Goal: Task Accomplishment & Management: Use online tool/utility

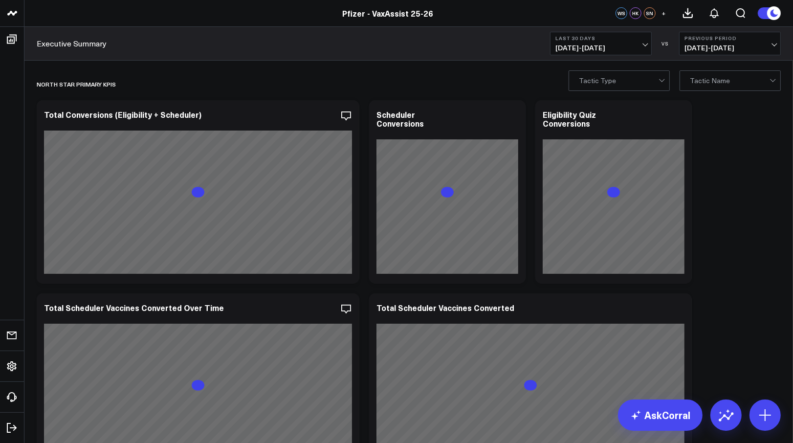
click at [628, 46] on span "[DATE] - [DATE]" at bounding box center [600, 48] width 91 height 8
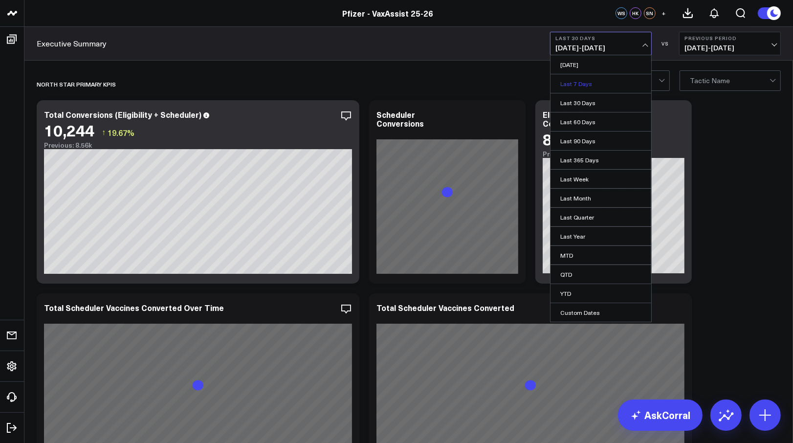
click at [623, 80] on link "Last 7 Days" at bounding box center [601, 83] width 101 height 19
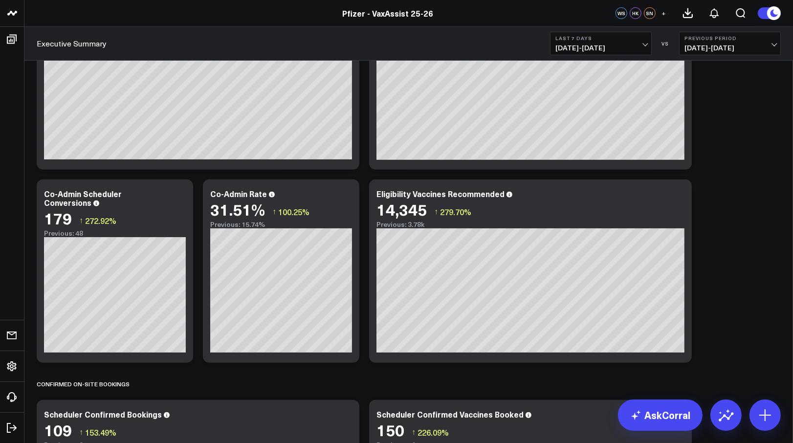
scroll to position [326, 0]
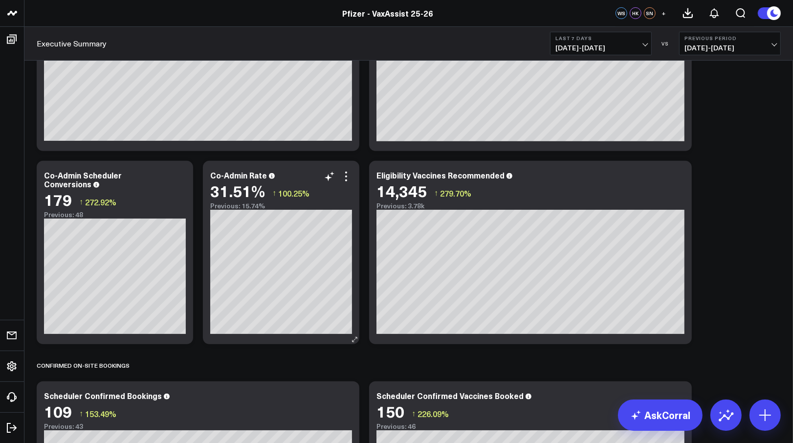
click at [204, 235] on div "Co-Admin Rate 31.51% ↑ 100.25% Previous: 15.74%" at bounding box center [281, 252] width 156 height 183
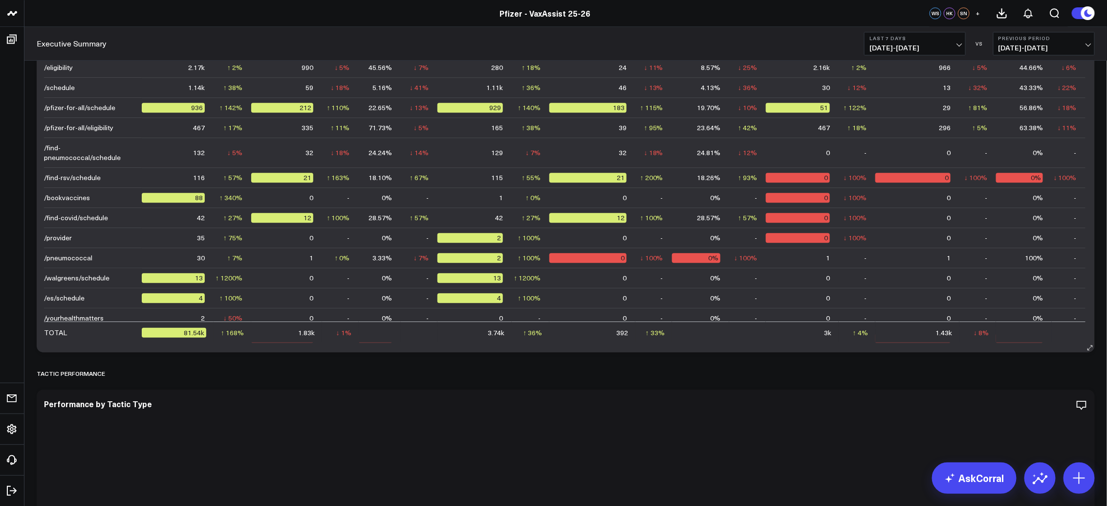
scroll to position [1195, 0]
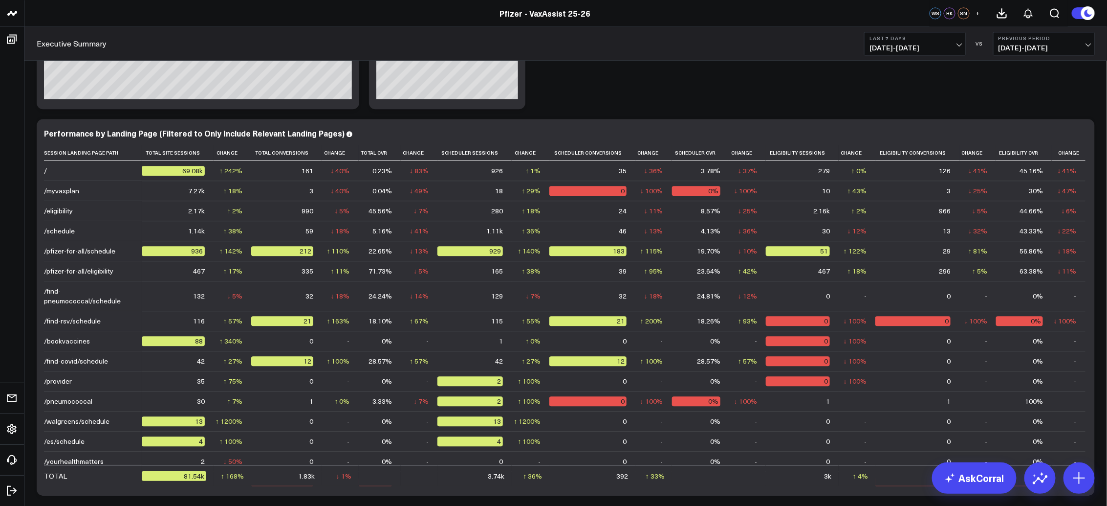
click at [793, 44] on span "08/07/25 - 08/13/25" at bounding box center [915, 48] width 91 height 8
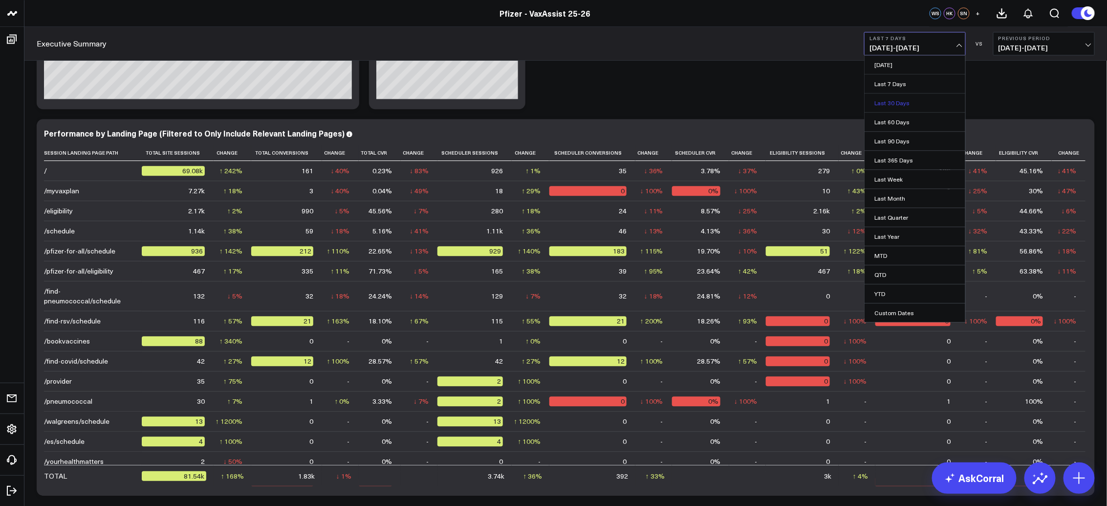
click at [793, 103] on link "Last 30 Days" at bounding box center [915, 102] width 101 height 19
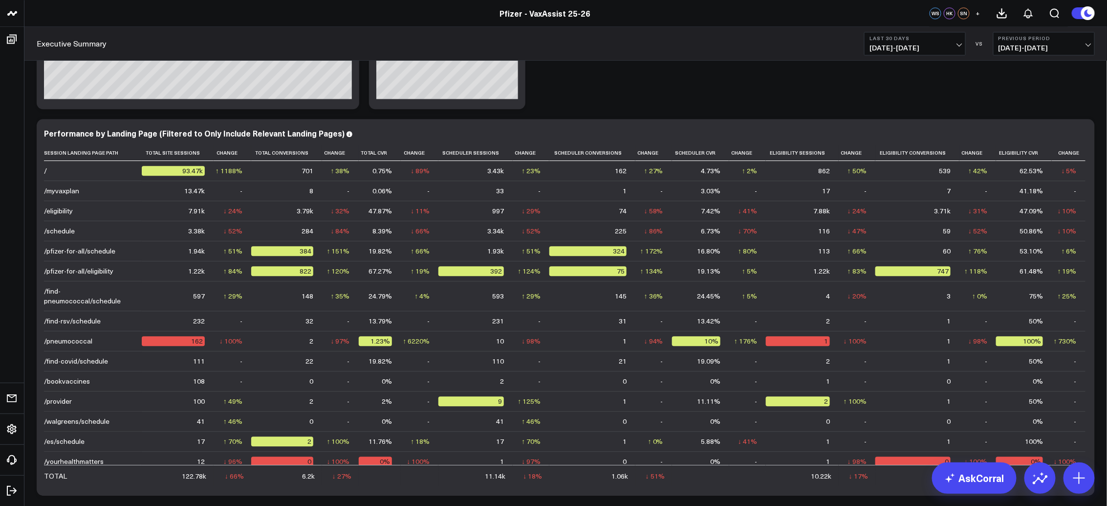
drag, startPoint x: 402, startPoint y: 35, endPoint x: 407, endPoint y: 41, distance: 8.3
click at [407, 41] on div "Executive Summary Last 30 Days 07/15/25 - 08/13/25 VS Previous Period 06/15/25 …" at bounding box center [565, 44] width 1083 height 34
click at [390, 442] on td at bounding box center [380, 474] width 43 height 21
click at [793, 75] on div "North Star Primary KPIs Modify via AI Copy link to widget Ask support Remove Cr…" at bounding box center [566, 279] width 1068 height 2813
drag, startPoint x: 390, startPoint y: 492, endPoint x: 756, endPoint y: 436, distance: 370.1
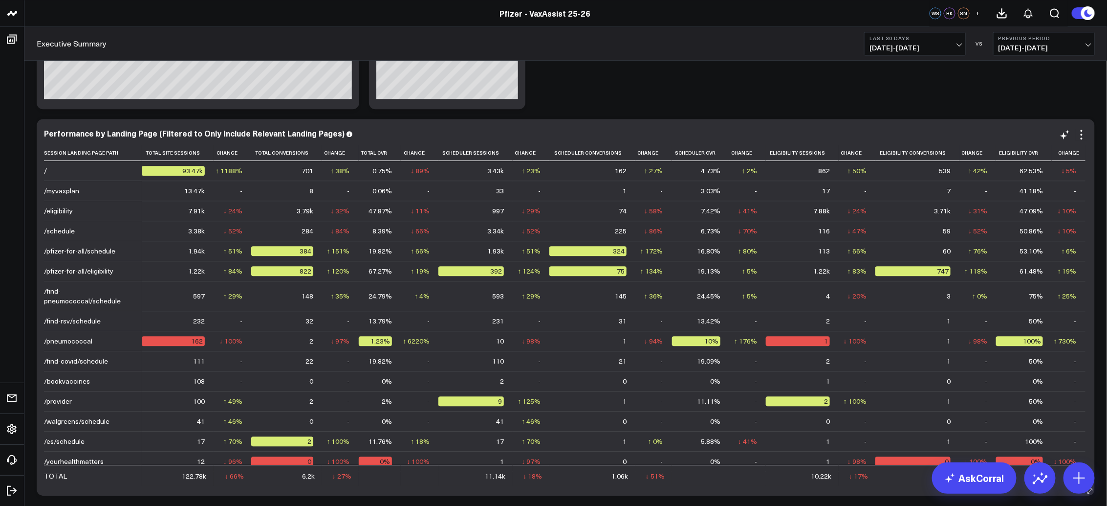
click at [390, 442] on div "Performance by Landing Page (Filtered to Only Include Relevant Landing Pages) S…" at bounding box center [566, 307] width 1058 height 376
click at [793, 92] on div "North Star Primary KPIs Modify via AI Copy link to widget Ask support Remove Cr…" at bounding box center [566, 279] width 1068 height 2813
click at [793, 47] on span "[DATE] - [DATE]" at bounding box center [1044, 48] width 91 height 8
drag, startPoint x: 411, startPoint y: 114, endPoint x: 509, endPoint y: 108, distance: 98.0
click at [411, 114] on div "North Star Primary KPIs Modify via AI Copy link to widget Ask support Remove Cr…" at bounding box center [566, 279] width 1068 height 2813
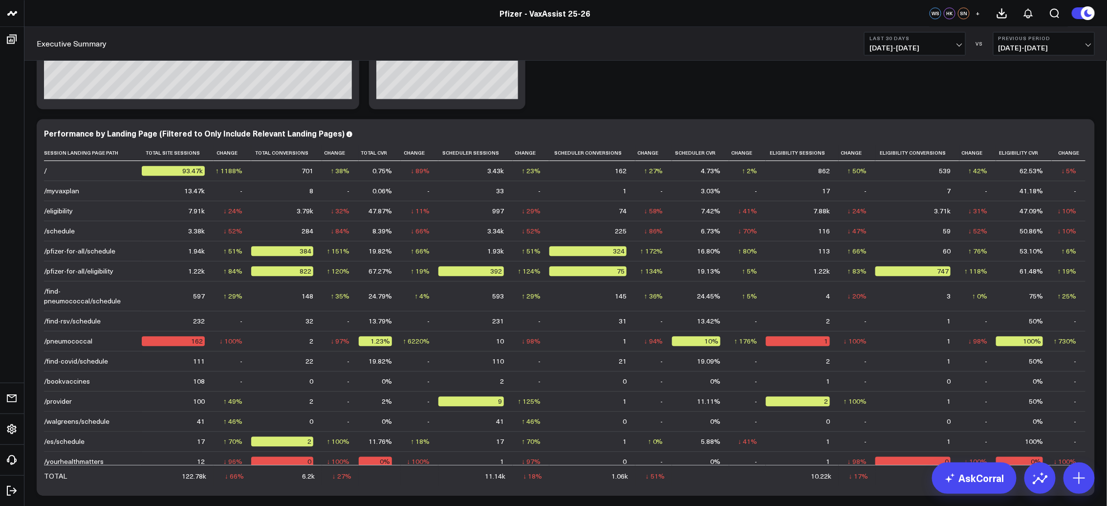
click at [793, 54] on button "Previous Period [DATE] - [DATE]" at bounding box center [1044, 43] width 102 height 23
click at [793, 118] on link "No Comparison" at bounding box center [1044, 121] width 101 height 19
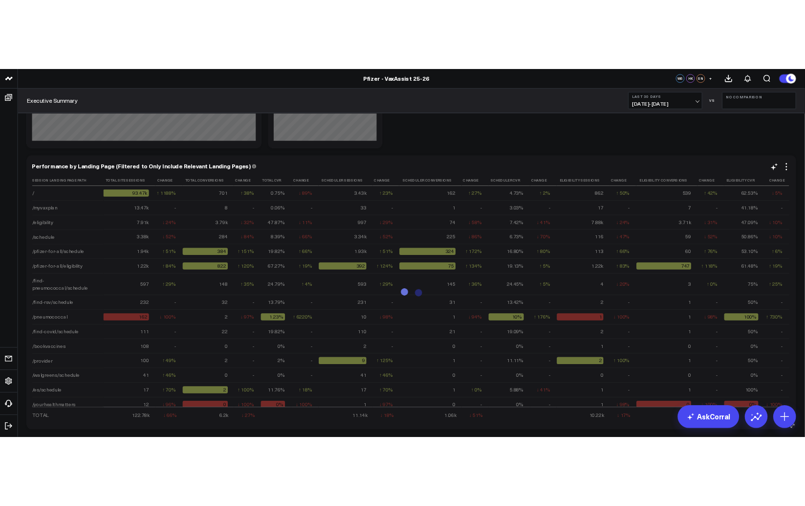
scroll to position [1187, 0]
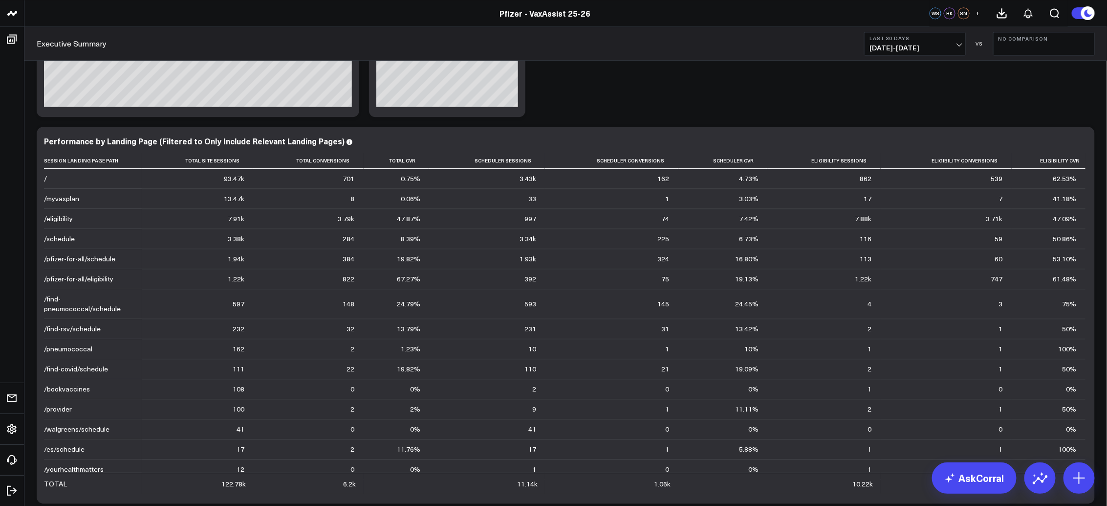
click at [28, 84] on div "North Star Primary KPIs Modify via AI Copy link to widget Ask support Remove Cr…" at bounding box center [565, 317] width 1083 height 2872
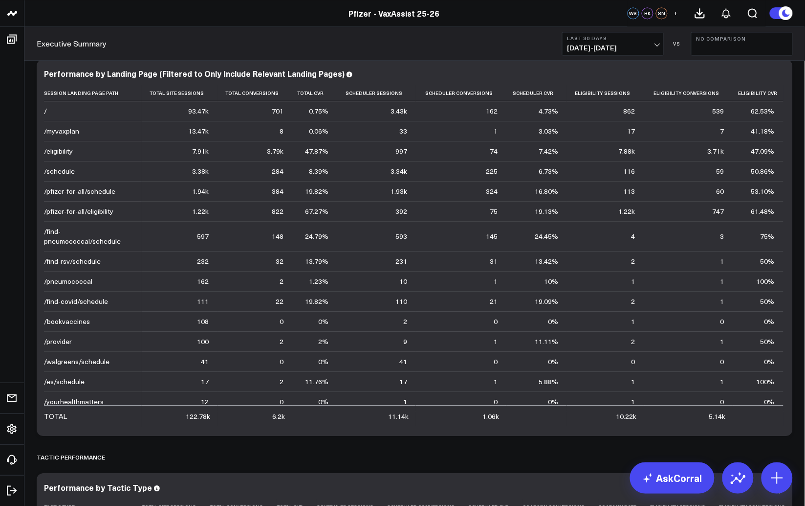
scroll to position [1630, 0]
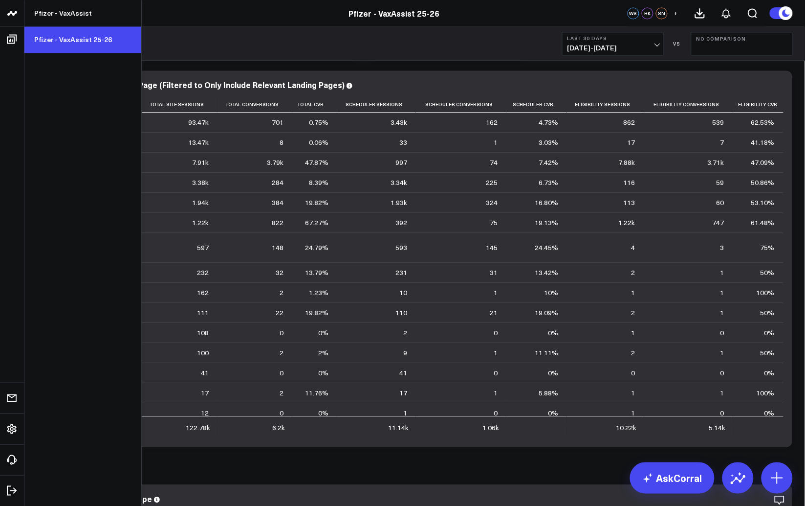
click at [57, 42] on link "Pfizer - VaxAssist 25-26" at bounding box center [82, 39] width 117 height 26
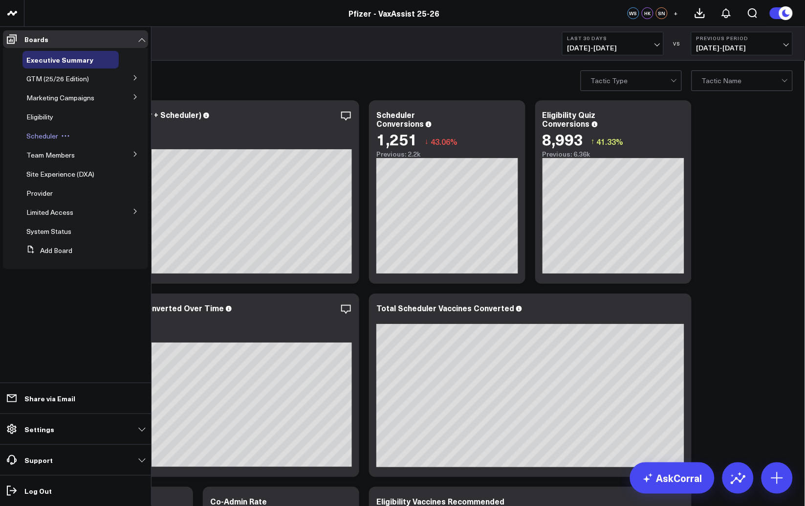
click at [53, 138] on span "Scheduler" at bounding box center [42, 135] width 32 height 9
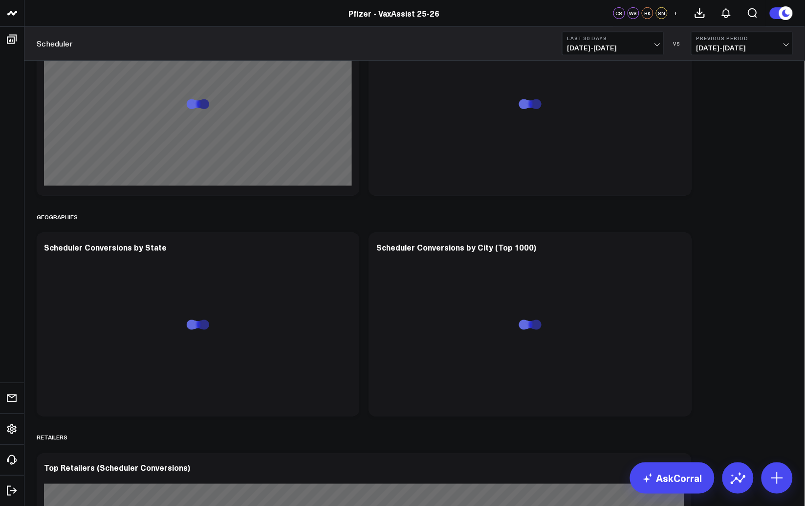
scroll to position [1521, 0]
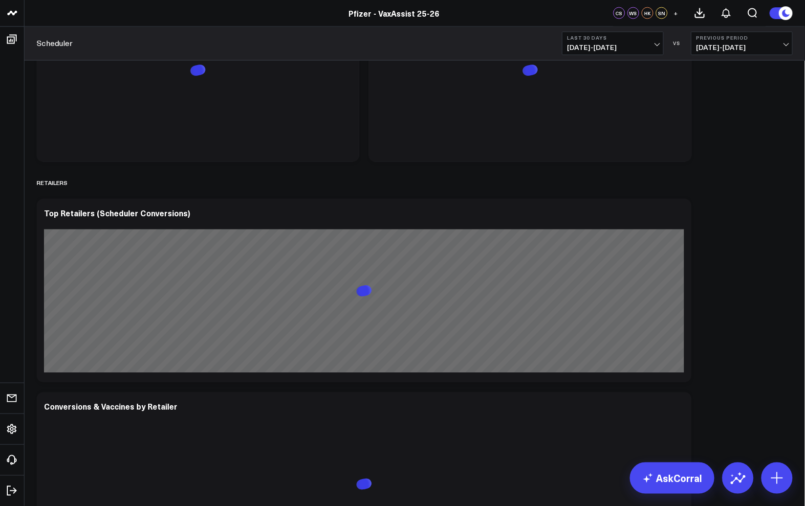
click at [721, 46] on span "[DATE] - [DATE]" at bounding box center [742, 48] width 91 height 8
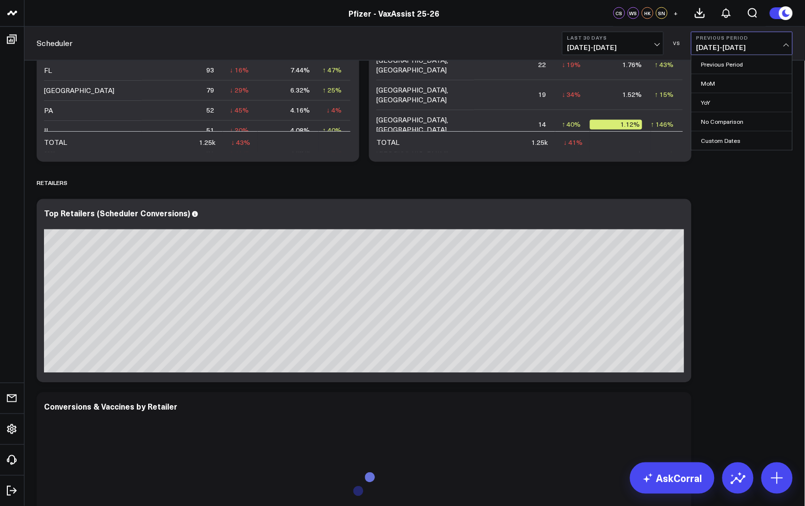
click at [730, 118] on link "No Comparison" at bounding box center [742, 121] width 101 height 19
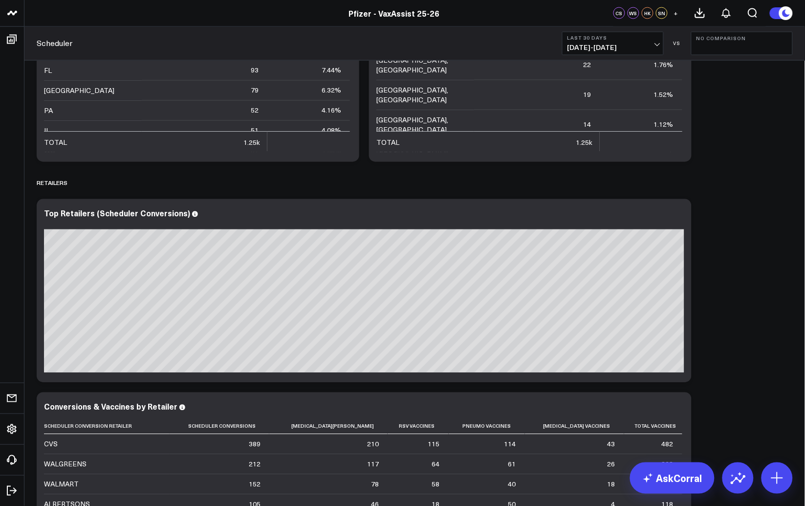
click at [644, 47] on span "[DATE] - [DATE]" at bounding box center [613, 48] width 91 height 8
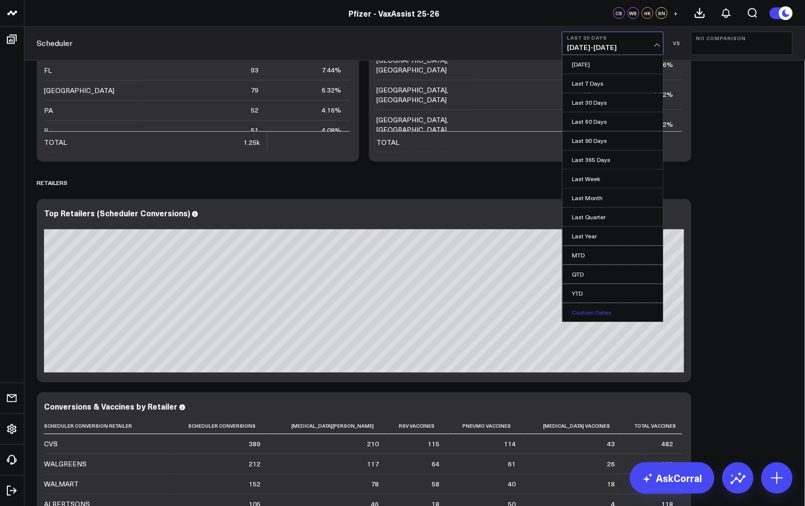
click at [595, 307] on link "Custom Dates" at bounding box center [613, 312] width 101 height 19
select select "7"
select select "2025"
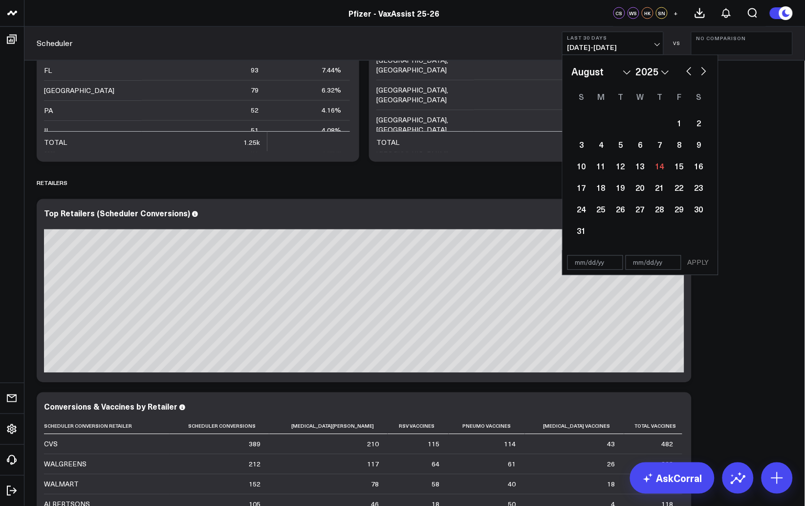
click at [583, 264] on input "text" at bounding box center [596, 262] width 56 height 15
select select "7"
select select "2025"
type input "[DATE]"
select select "8"
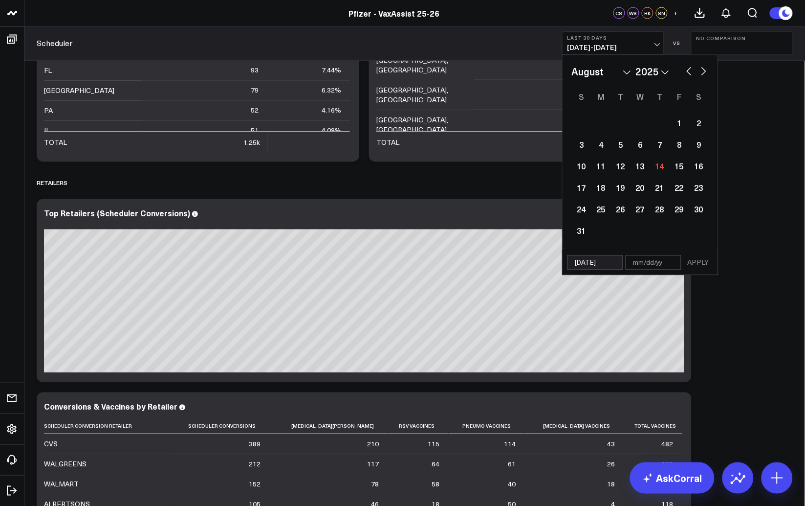
select select "2024"
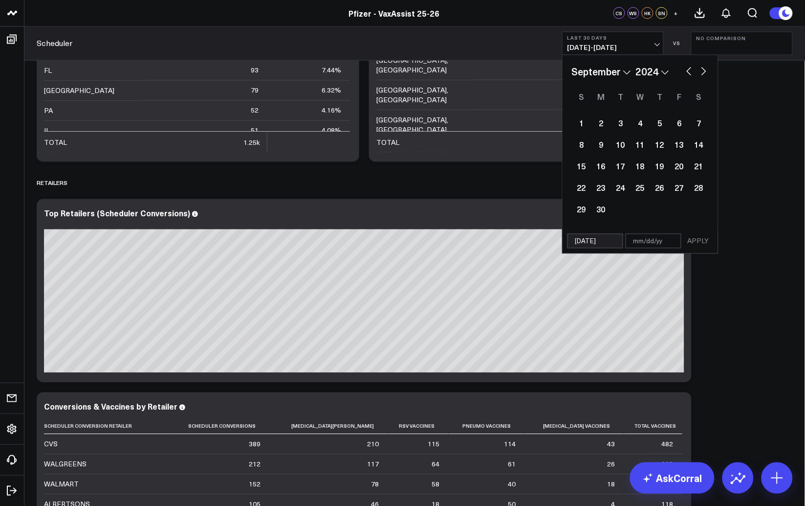
type input "[DATE]"
click at [640, 242] on input "text" at bounding box center [654, 241] width 56 height 15
select select "8"
select select "2024"
type input "12"
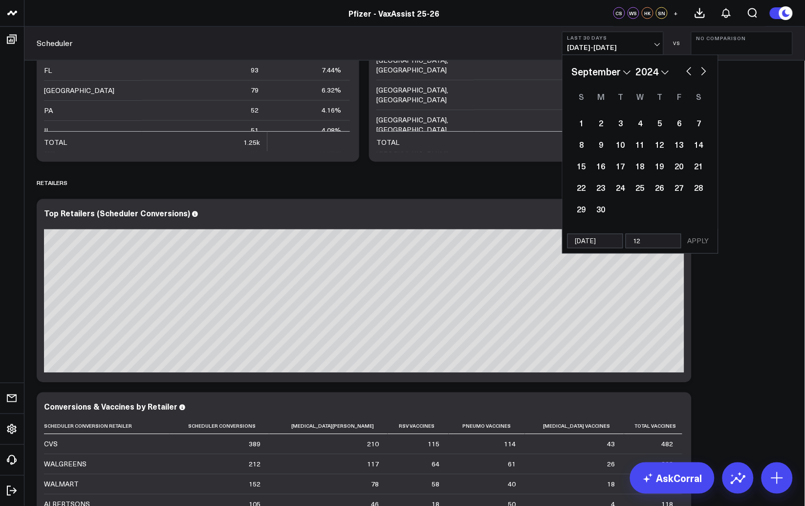
select select "8"
select select "2024"
type input "12/"
select select "8"
select select "2024"
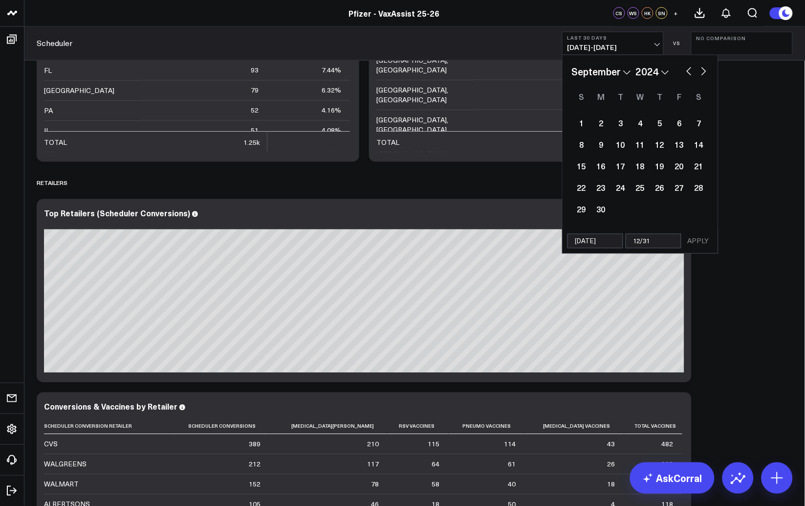
type input "12/31/"
select select "8"
select select "2024"
type input "[DATE]"
select select "8"
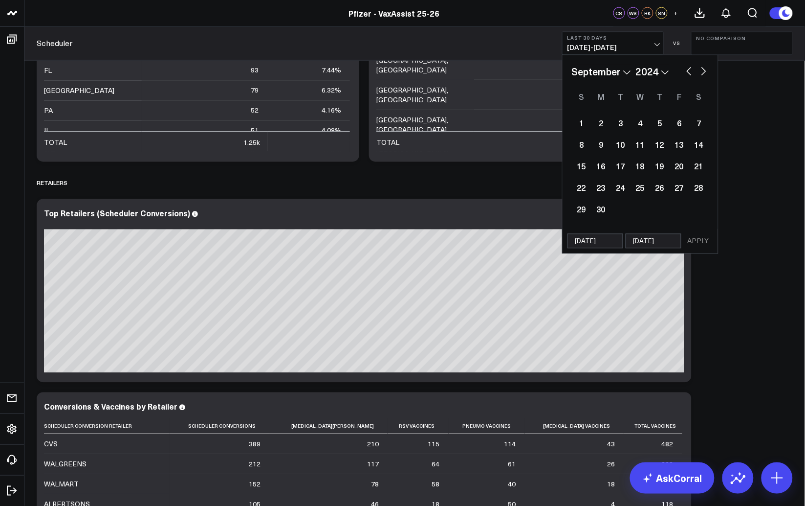
select select "2024"
type input "[DATE]"
select select "8"
select select "2024"
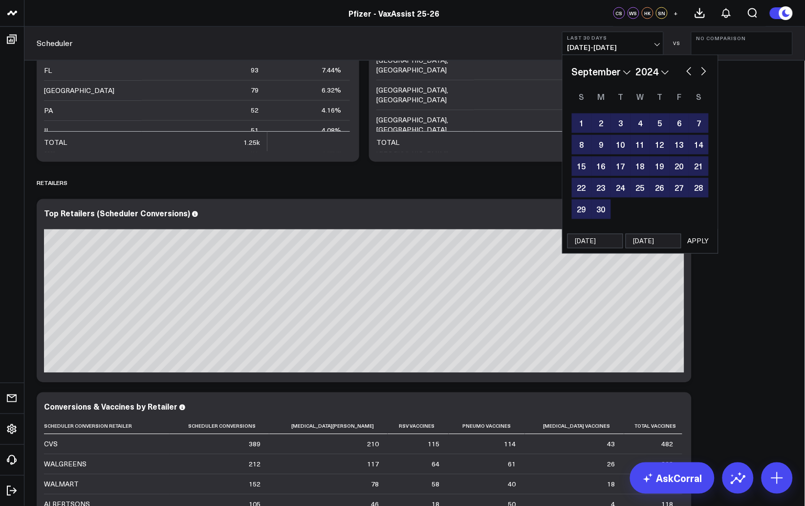
type input "[DATE]"
click at [694, 238] on button "APPLY" at bounding box center [698, 241] width 29 height 15
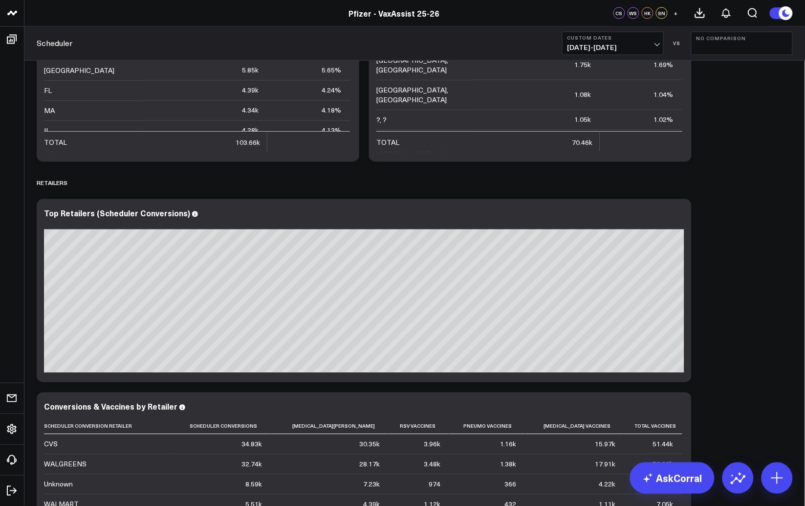
scroll to position [1738, 0]
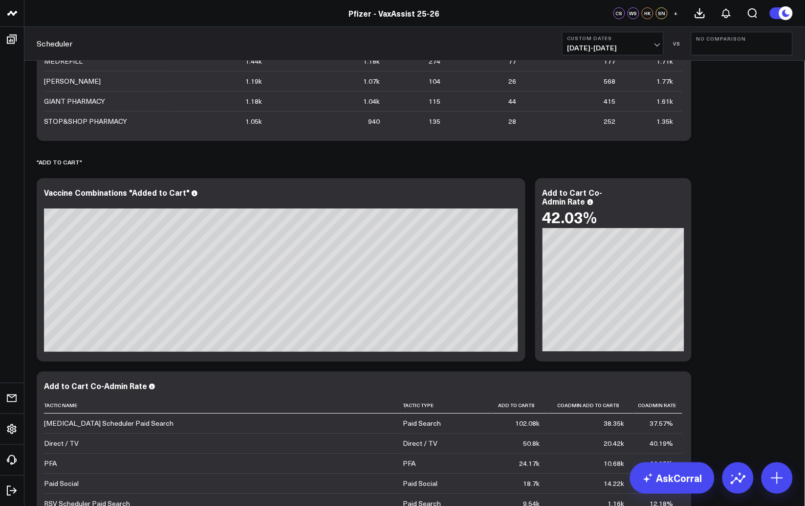
scroll to position [1847, 0]
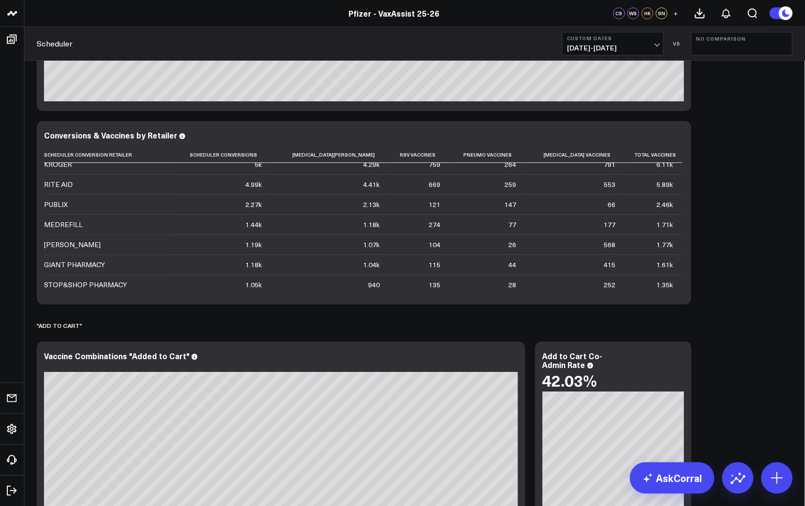
scroll to position [0, 0]
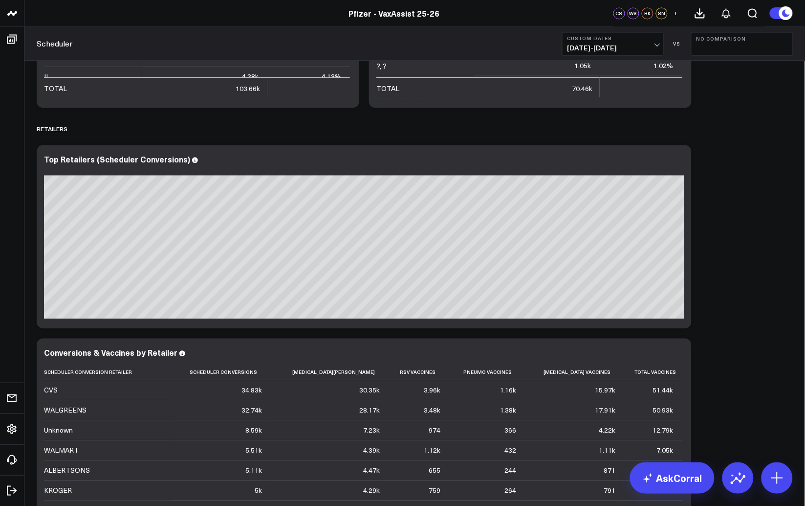
scroll to position [1630, 0]
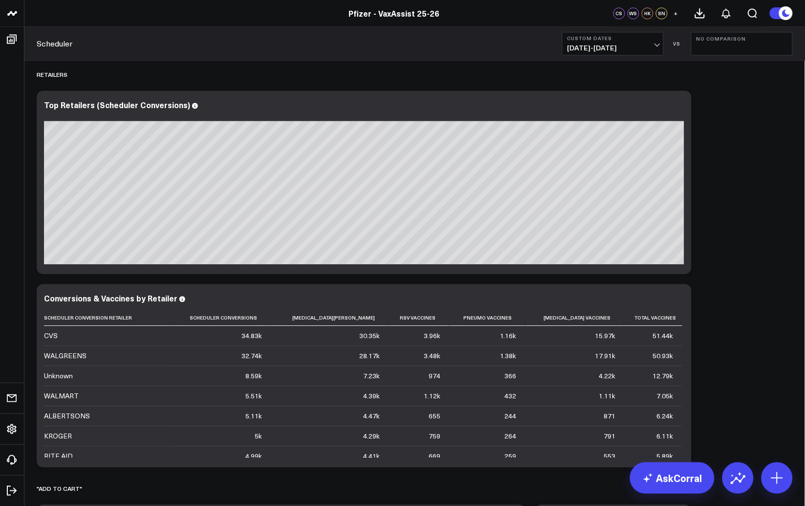
click at [680, 109] on icon at bounding box center [679, 106] width 12 height 12
click at [652, 46] on span "[DATE] - [DATE]" at bounding box center [613, 48] width 91 height 8
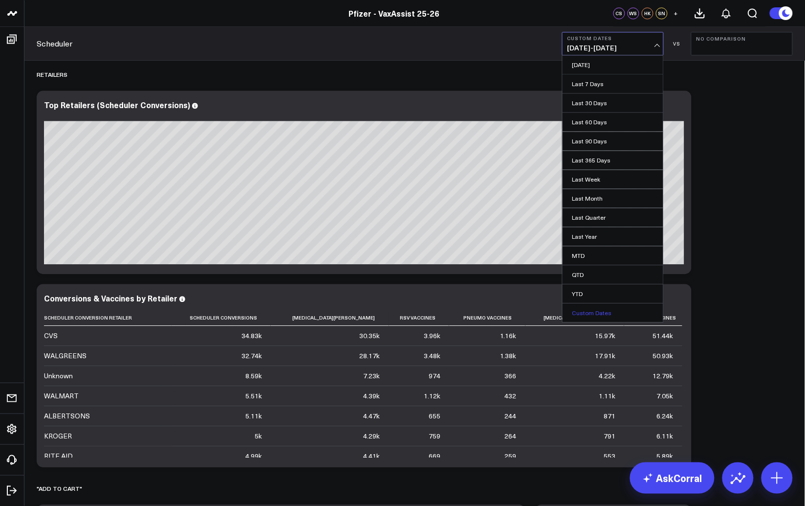
click at [595, 310] on link "Custom Dates" at bounding box center [613, 312] width 101 height 19
select select "7"
select select "2025"
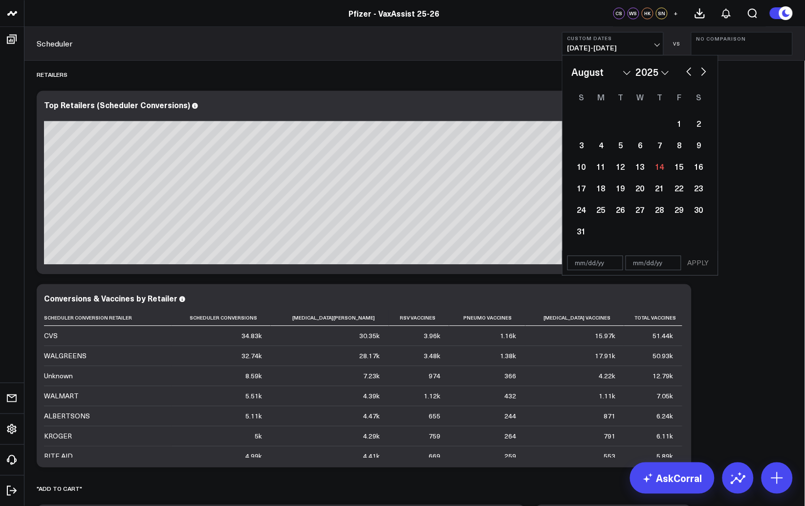
click at [577, 262] on input "text" at bounding box center [596, 262] width 56 height 15
select select "7"
select select "2025"
type input "[DATE]"
select select "2024"
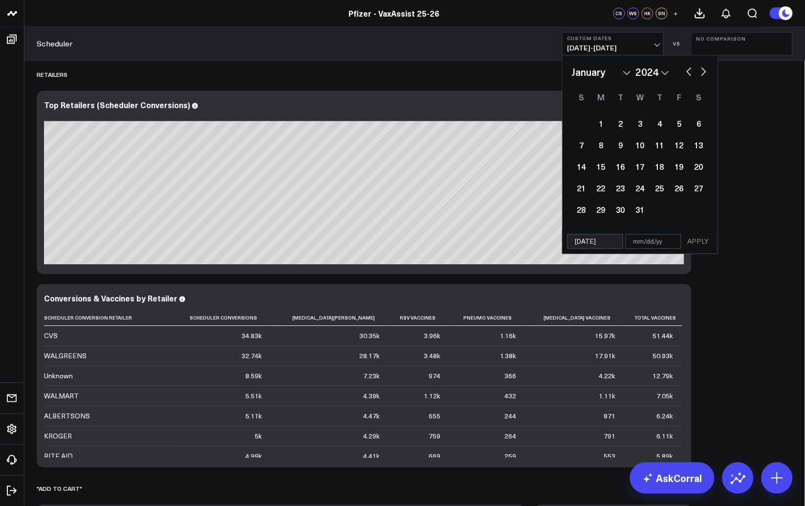
type input "[DATE]"
click at [639, 239] on input "text" at bounding box center [654, 241] width 56 height 15
select select "2024"
type input "12/31"
select select "2024"
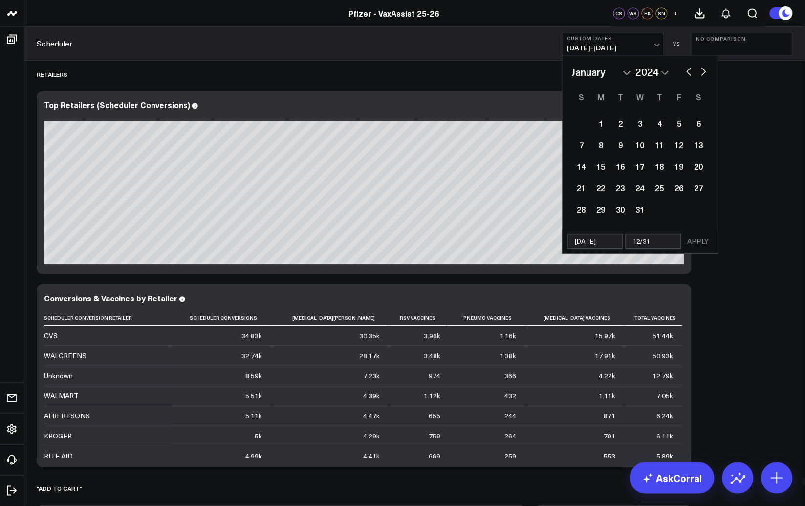
type input "12/31"
click at [661, 240] on input "12/31" at bounding box center [654, 241] width 56 height 15
select select "2024"
type input "[DATE]"
select select "2024"
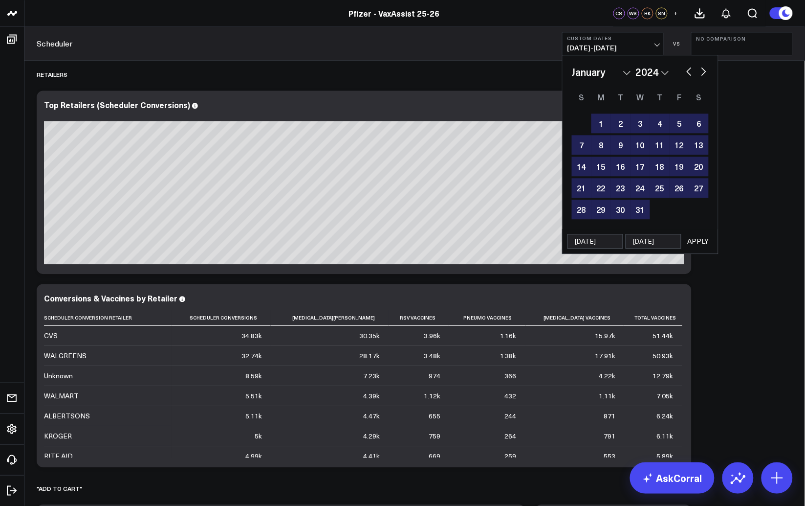
type input "[DATE]"
click at [694, 246] on button "APPLY" at bounding box center [698, 241] width 29 height 15
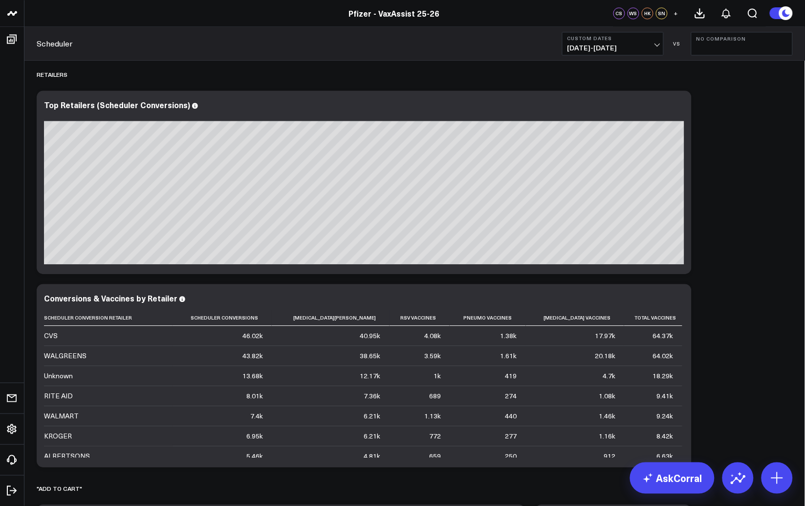
drag, startPoint x: 760, startPoint y: 250, endPoint x: 31, endPoint y: 398, distance: 744.3
click at [673, 108] on icon at bounding box center [679, 106] width 12 height 12
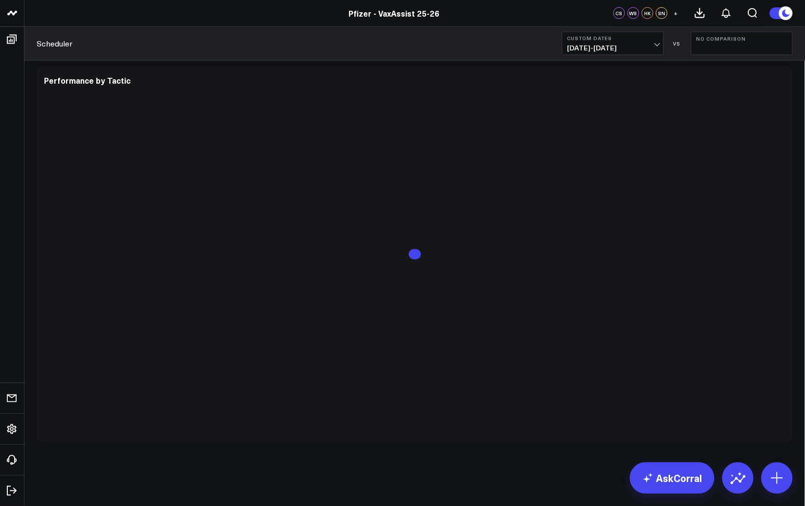
scroll to position [1503, 0]
